Goal: Information Seeking & Learning: Understand process/instructions

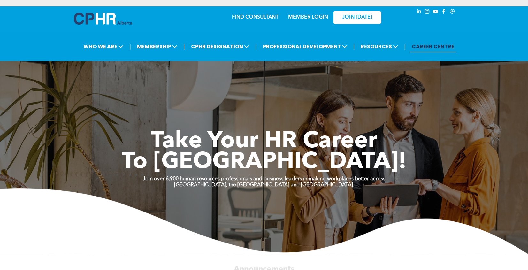
click at [313, 15] on link "MEMBER LOGIN" at bounding box center [308, 17] width 40 height 5
click at [299, 18] on link "MEMBER LOGIN" at bounding box center [308, 17] width 40 height 5
click at [302, 17] on link "MEMBER LOGIN" at bounding box center [308, 17] width 40 height 5
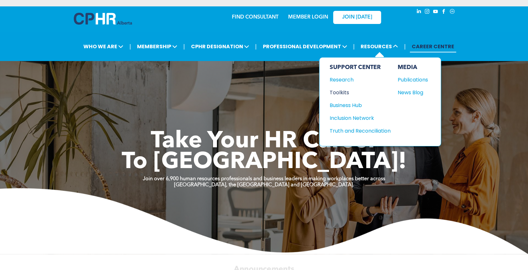
click at [344, 94] on div "Toolkits" at bounding box center [357, 93] width 55 height 8
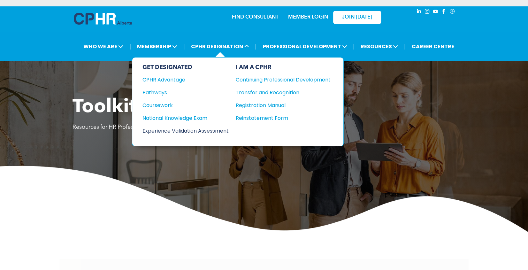
click at [181, 129] on div "Experience Validation Assessment" at bounding box center [182, 131] width 78 height 8
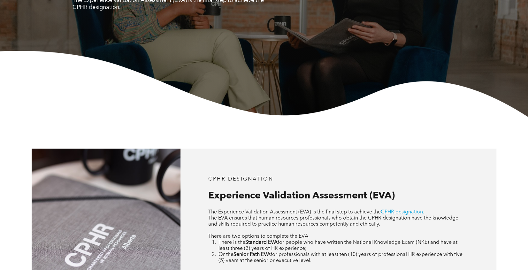
scroll to position [320, 0]
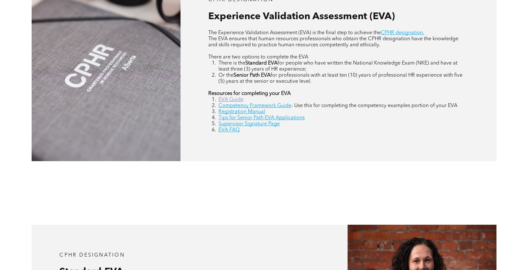
click at [232, 100] on link "EVA Guide" at bounding box center [231, 99] width 25 height 5
